Goal: Information Seeking & Learning: Learn about a topic

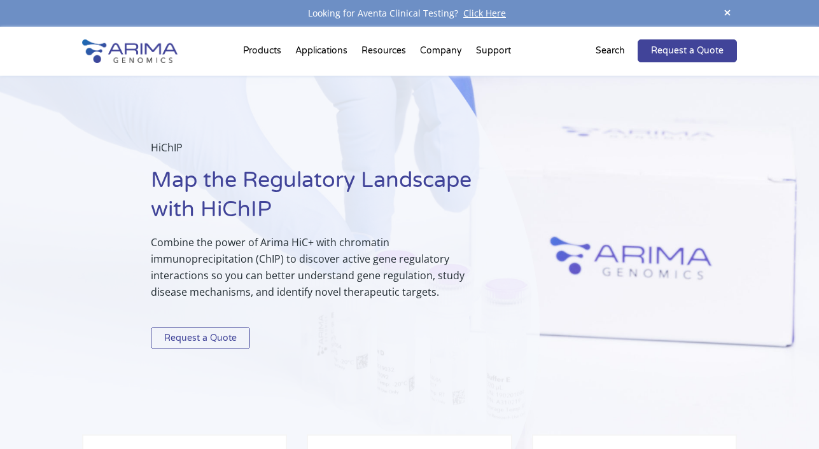
click at [211, 338] on link "Request a Quote" at bounding box center [200, 338] width 99 height 23
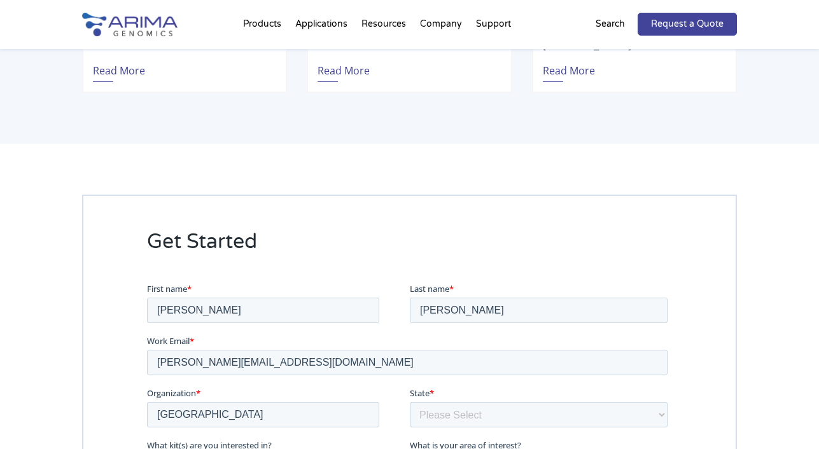
scroll to position [2775, 0]
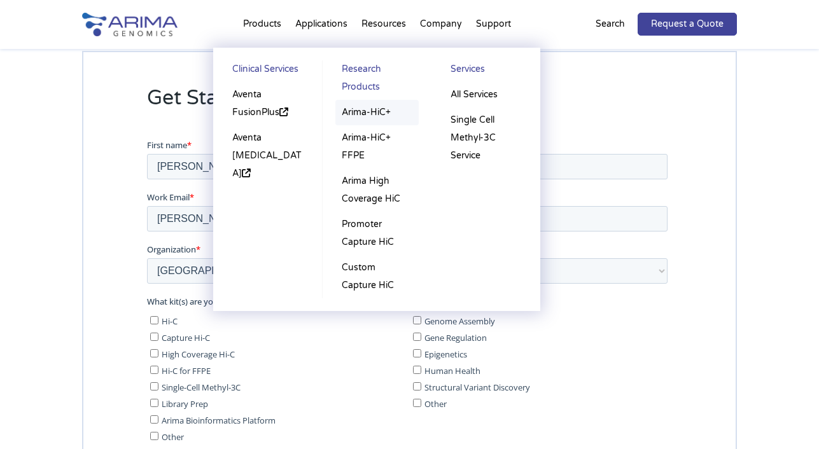
click at [381, 111] on link "Arima-HiC+" at bounding box center [376, 112] width 83 height 25
